Goal: Task Accomplishment & Management: Use online tool/utility

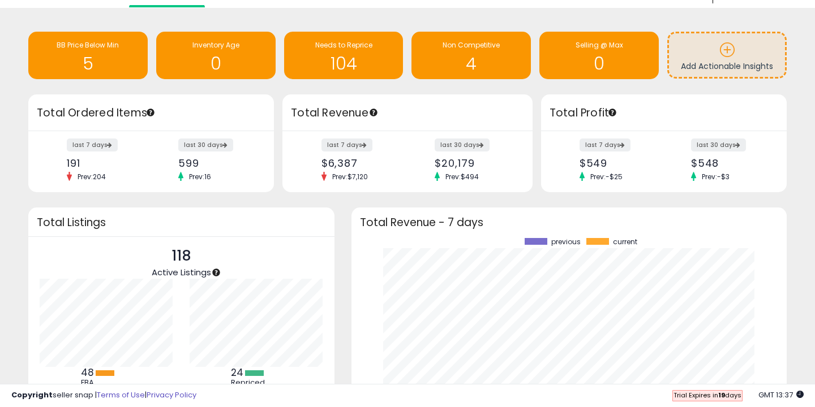
scroll to position [24, 0]
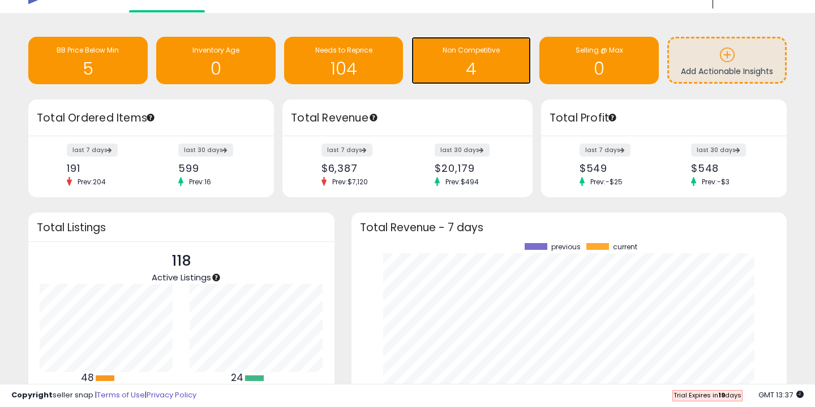
click at [475, 66] on h1 "4" at bounding box center [471, 68] width 108 height 19
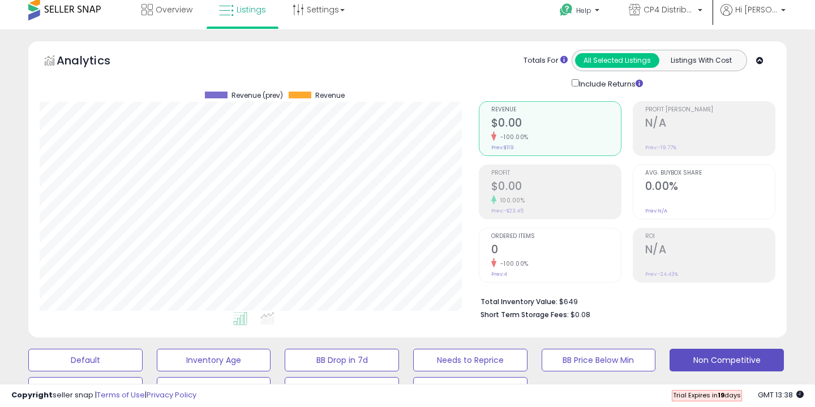
scroll to position [6, 0]
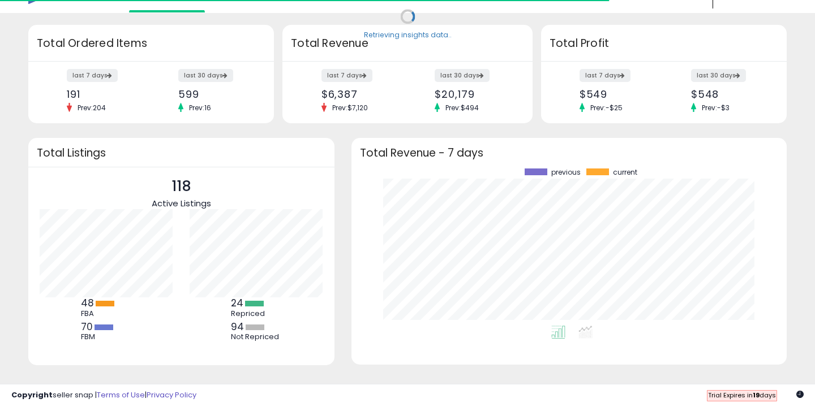
scroll to position [157, 412]
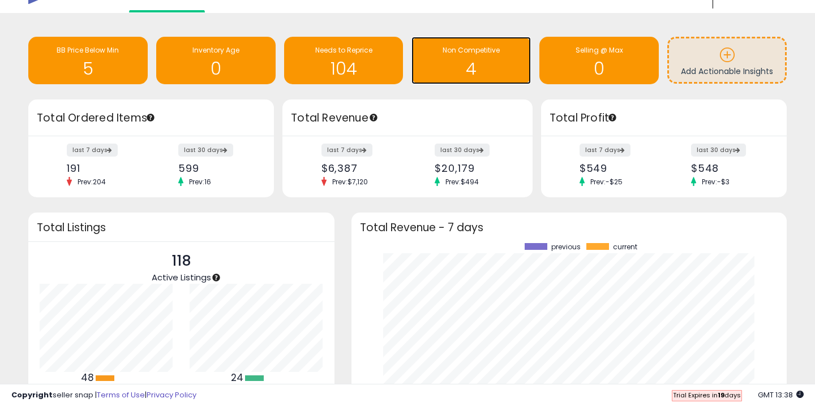
click at [450, 71] on h1 "4" at bounding box center [471, 68] width 108 height 19
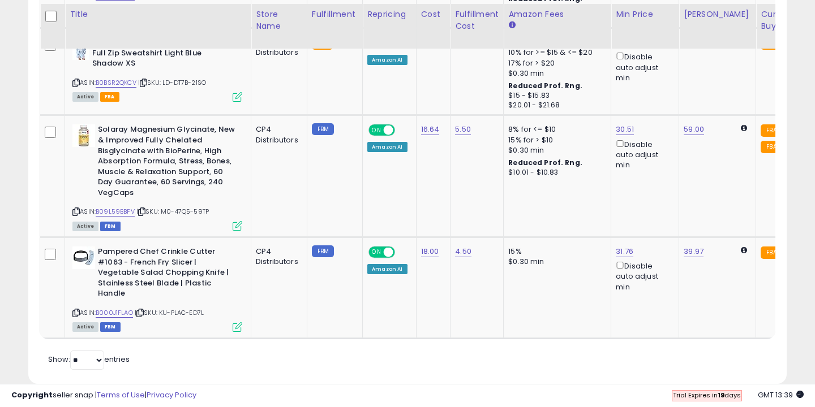
scroll to position [657, 0]
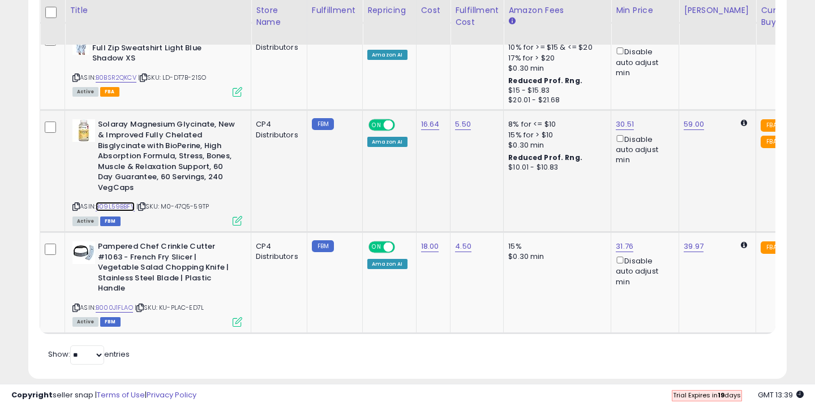
click at [124, 209] on link "B09L59BBFV" at bounding box center [115, 207] width 39 height 10
type input "*"
type input "**"
click at [660, 85] on icon "submit" at bounding box center [657, 83] width 7 height 7
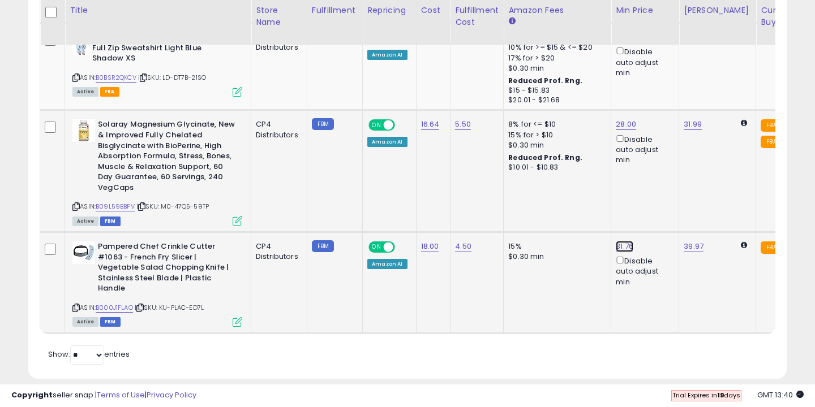
type input "**"
click at [661, 204] on icon "submit" at bounding box center [657, 206] width 7 height 7
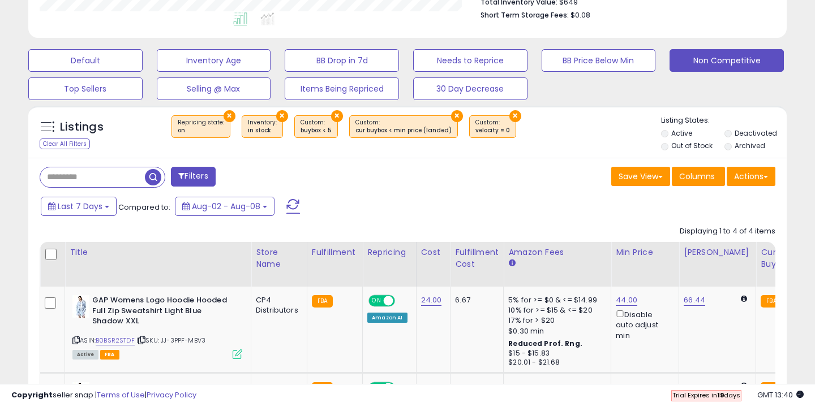
scroll to position [0, 0]
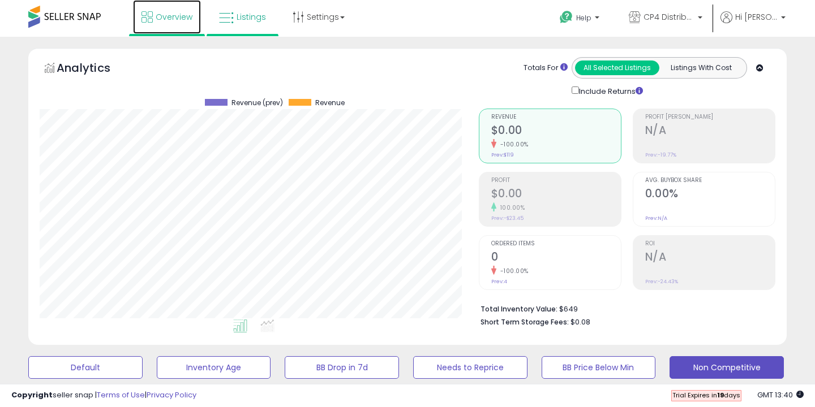
click at [170, 15] on span "Overview" at bounding box center [174, 16] width 37 height 11
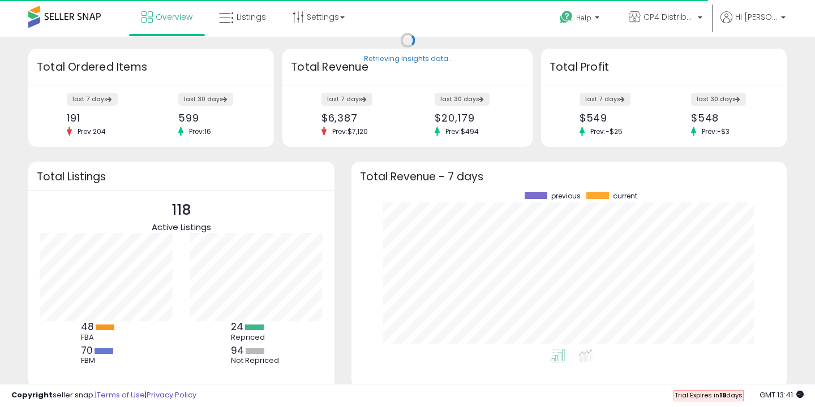
scroll to position [157, 412]
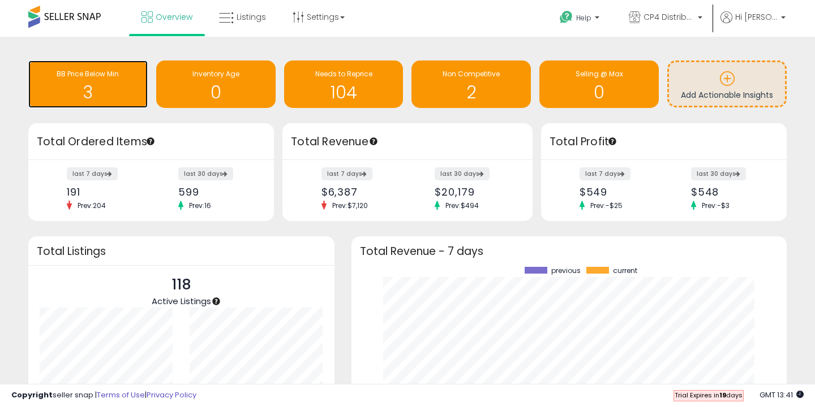
click at [115, 87] on h1 "3" at bounding box center [88, 92] width 108 height 19
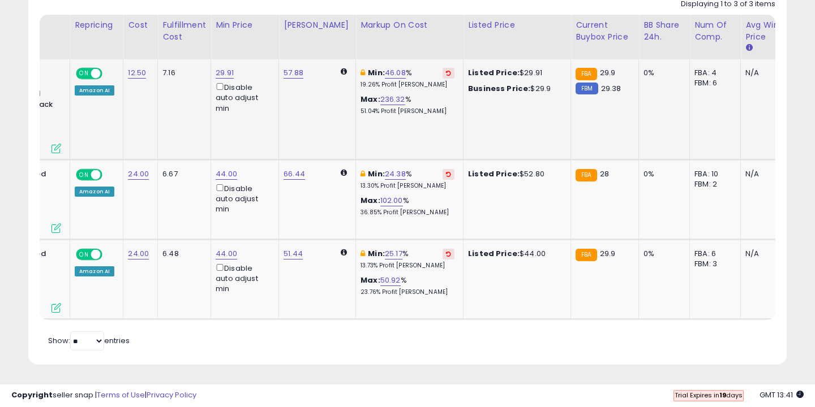
scroll to position [0, 184]
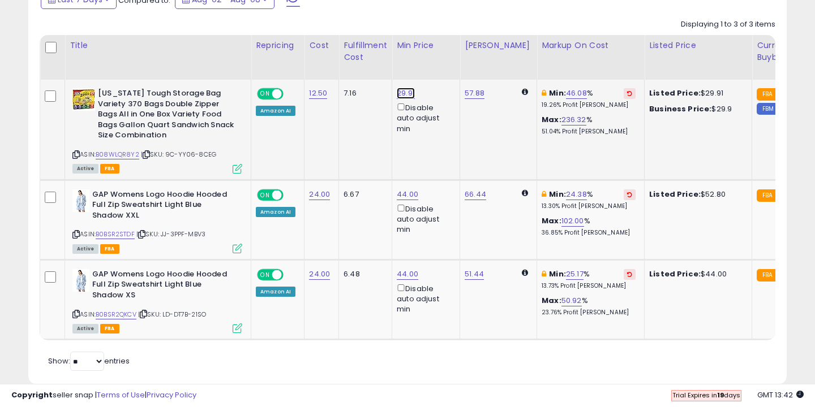
click at [401, 93] on link "29.91" at bounding box center [406, 93] width 18 height 11
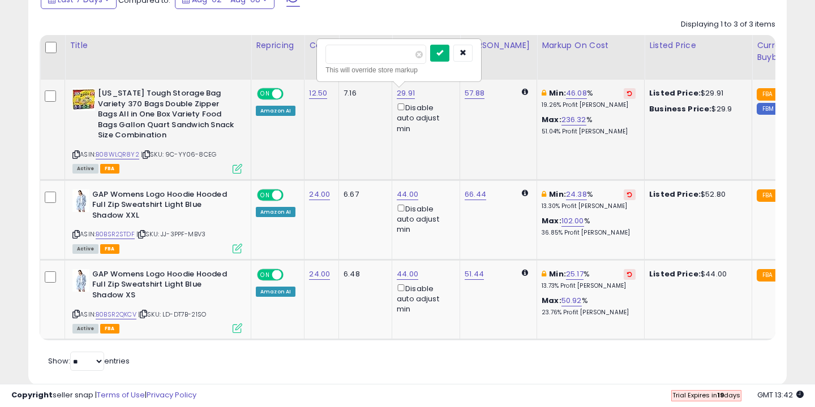
type input "*****"
click at [444, 59] on button "submit" at bounding box center [439, 53] width 19 height 17
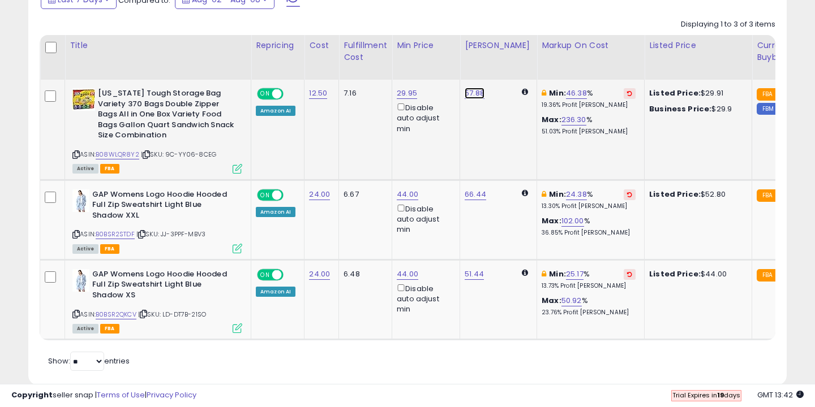
click at [473, 94] on link "57.88" at bounding box center [474, 93] width 20 height 11
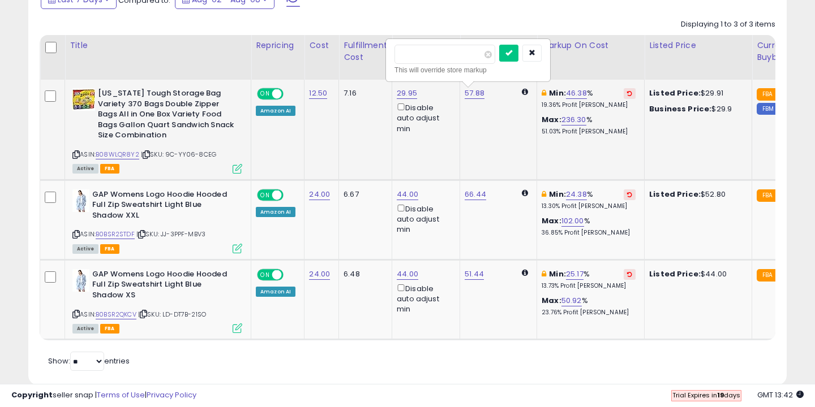
type input "*"
type input "*****"
click at [511, 46] on button "submit" at bounding box center [508, 53] width 19 height 17
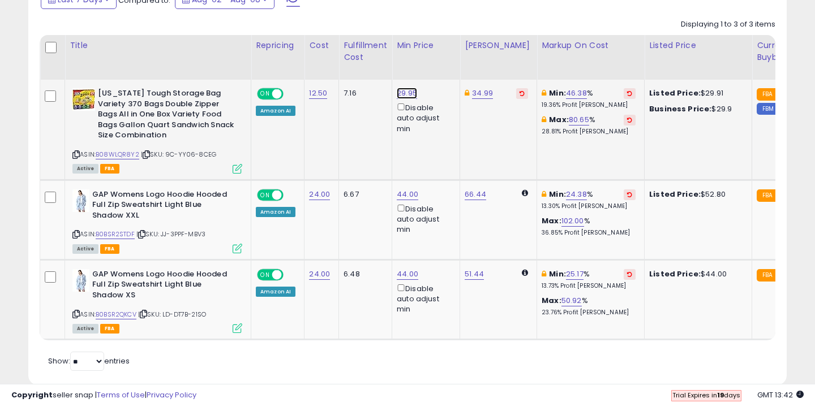
click at [407, 96] on link "29.95" at bounding box center [407, 93] width 20 height 11
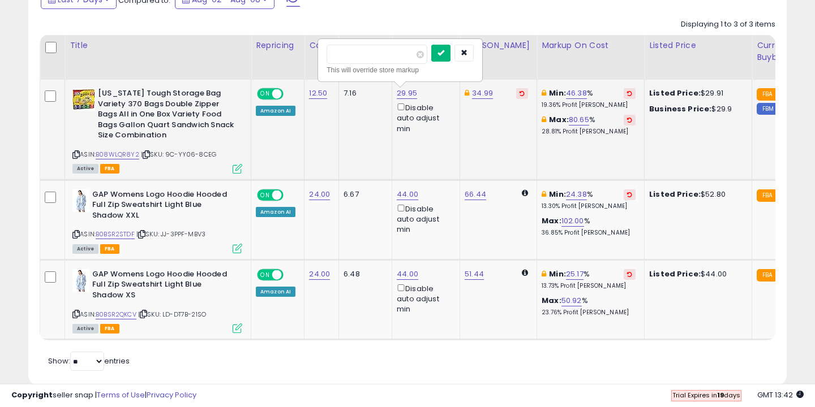
type input "*****"
click at [444, 50] on icon "submit" at bounding box center [440, 52] width 7 height 7
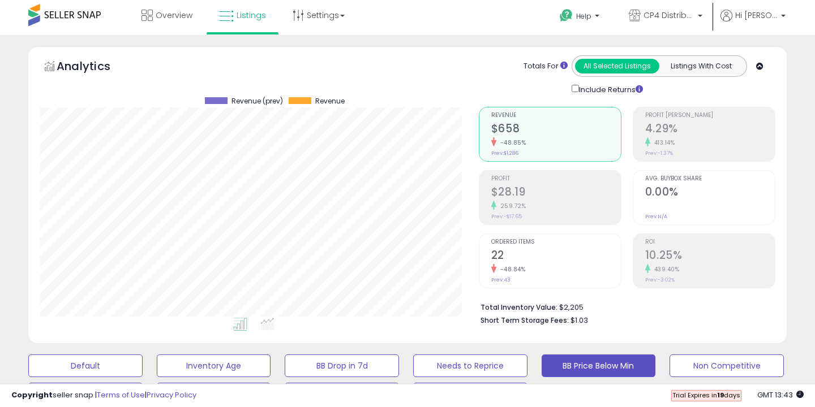
scroll to position [0, 0]
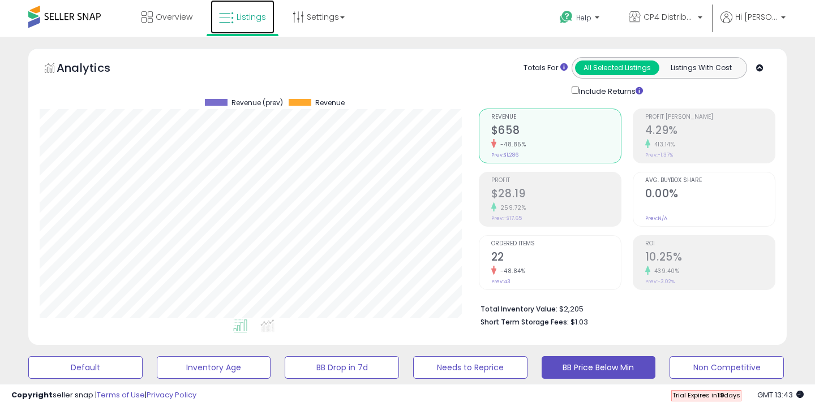
click at [232, 20] on icon at bounding box center [226, 18] width 15 height 15
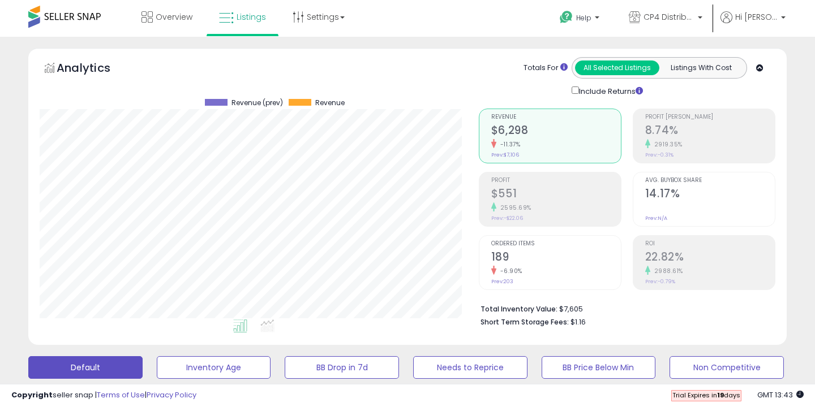
scroll to position [232, 439]
click at [664, 124] on h2 "8.74%" at bounding box center [710, 131] width 130 height 15
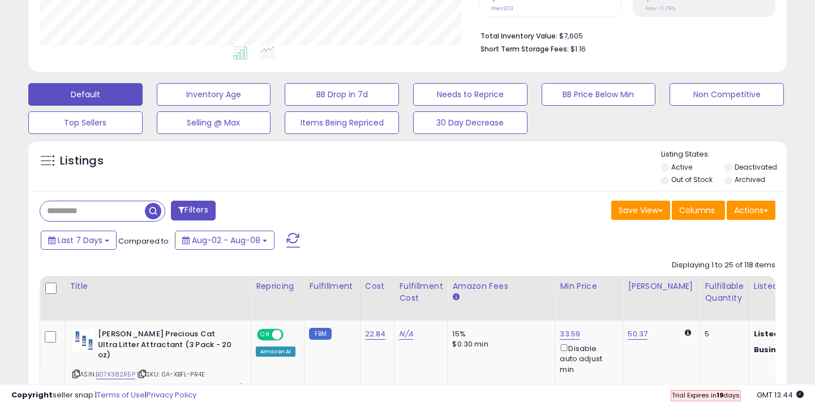
scroll to position [274, 0]
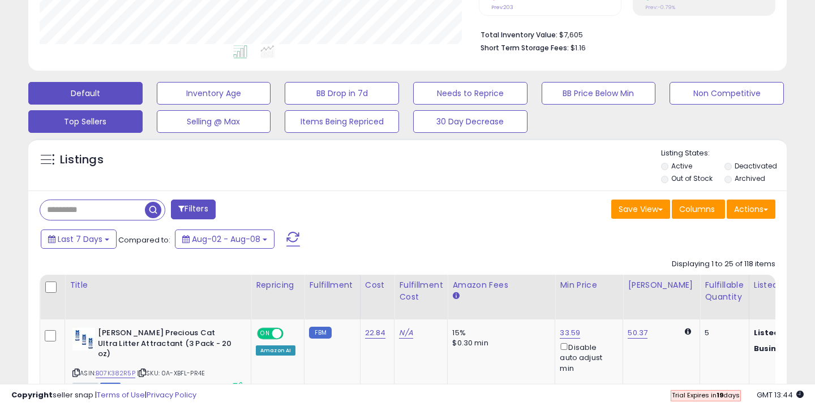
click at [157, 105] on button "Top Sellers" at bounding box center [214, 93] width 114 height 23
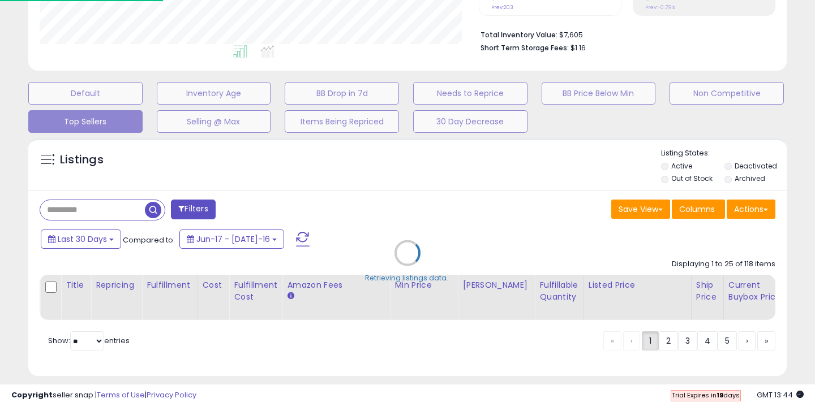
select select "**"
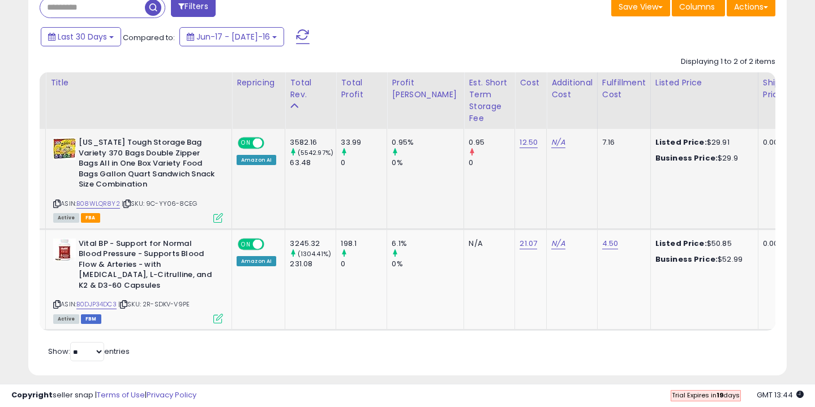
scroll to position [0, 0]
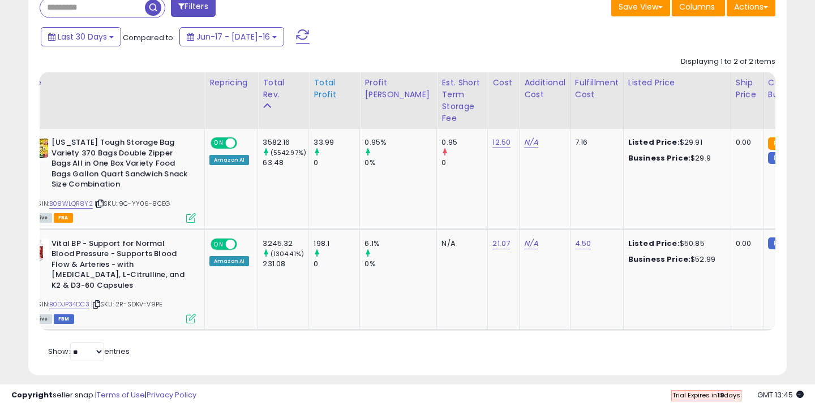
click at [321, 84] on div "Total Profit" at bounding box center [333, 89] width 41 height 24
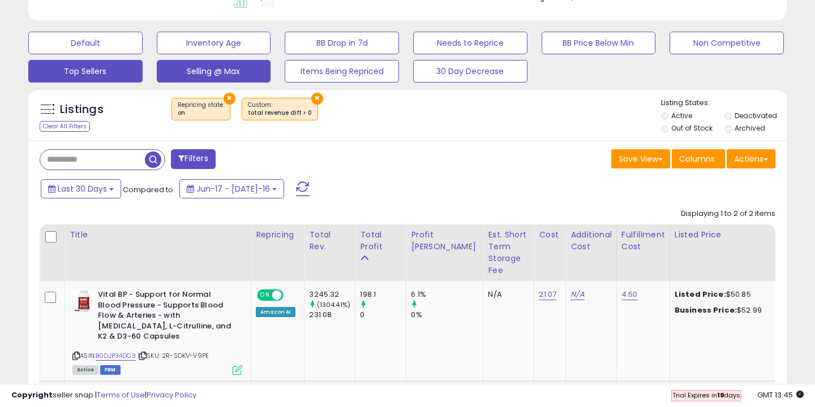
click at [143, 54] on button "Selling @ Max" at bounding box center [85, 43] width 114 height 23
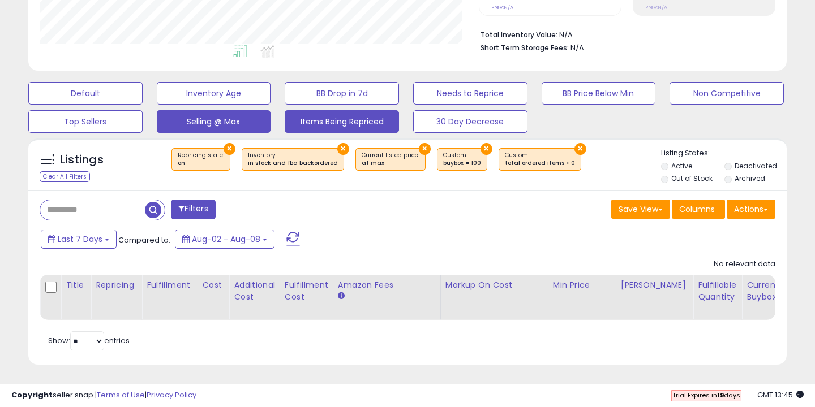
click at [143, 105] on button "Items Being Repriced" at bounding box center [85, 93] width 114 height 23
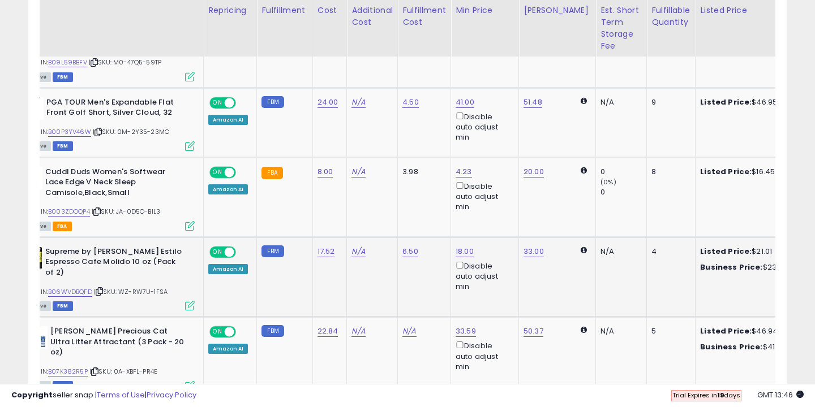
scroll to position [0, 44]
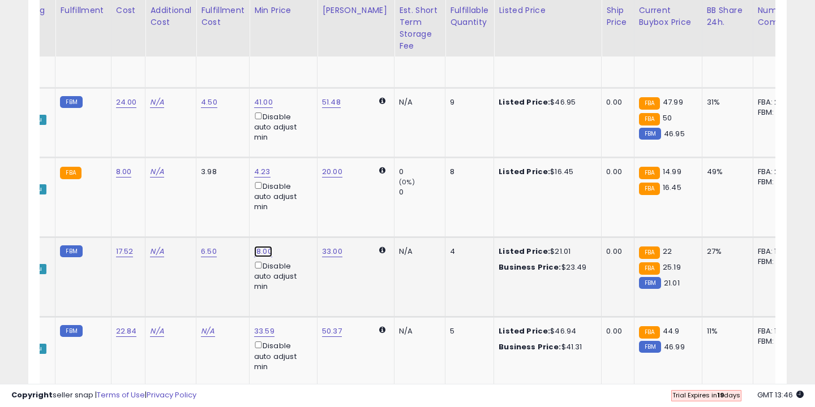
type input "**"
click at [297, 200] on button "submit" at bounding box center [297, 200] width 19 height 17
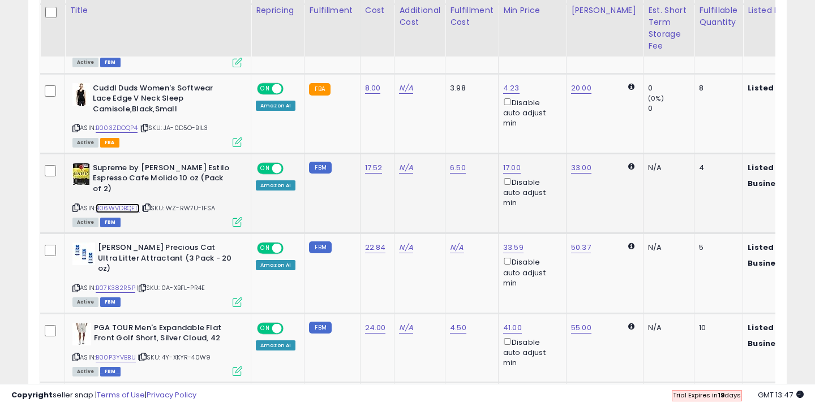
click at [129, 204] on link "B06WVDBQFD" at bounding box center [118, 209] width 44 height 10
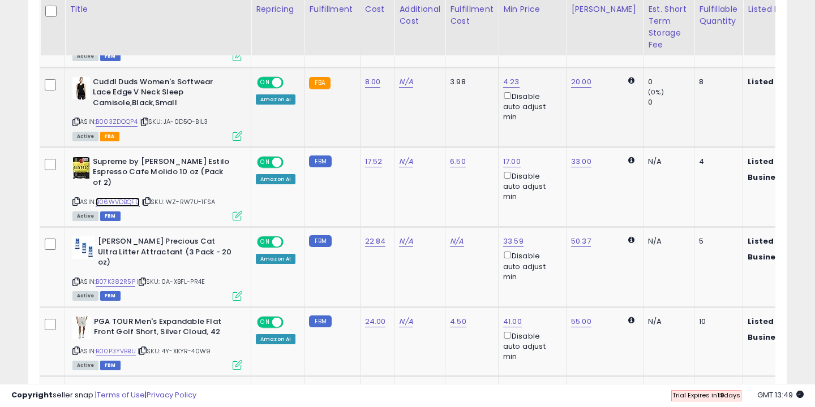
scroll to position [897, 0]
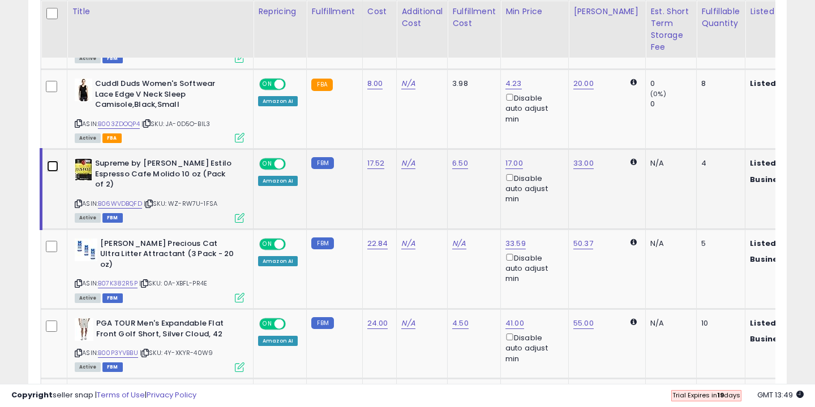
click at [278, 160] on span at bounding box center [279, 165] width 10 height 10
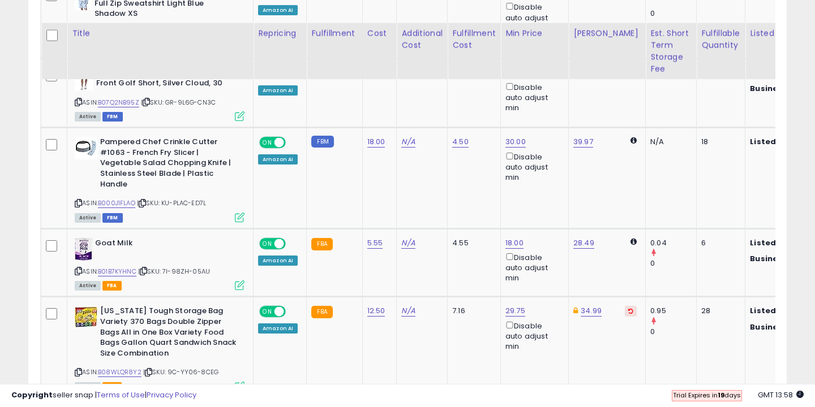
scroll to position [2012, 0]
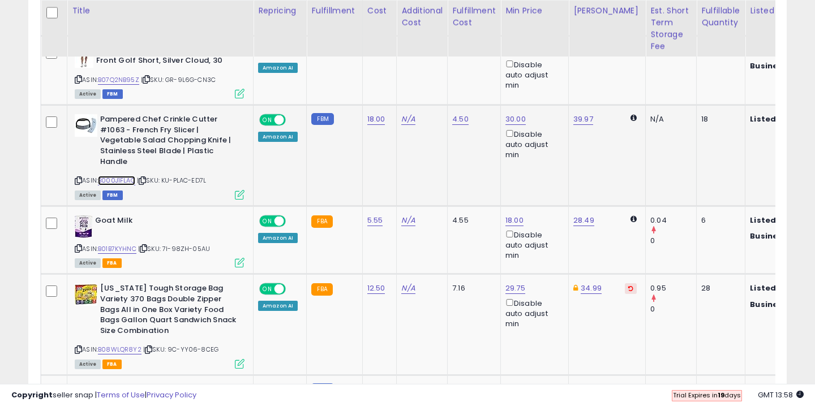
click at [126, 176] on link "B000J1FLAO" at bounding box center [116, 181] width 37 height 10
